Goal: Task Accomplishment & Management: Use online tool/utility

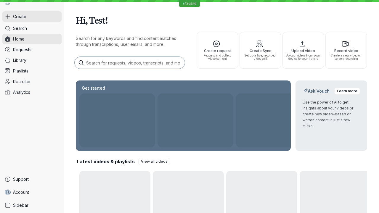
click at [32, 17] on button "Create" at bounding box center [31, 16] width 59 height 11
